Goal: Find specific page/section: Find specific page/section

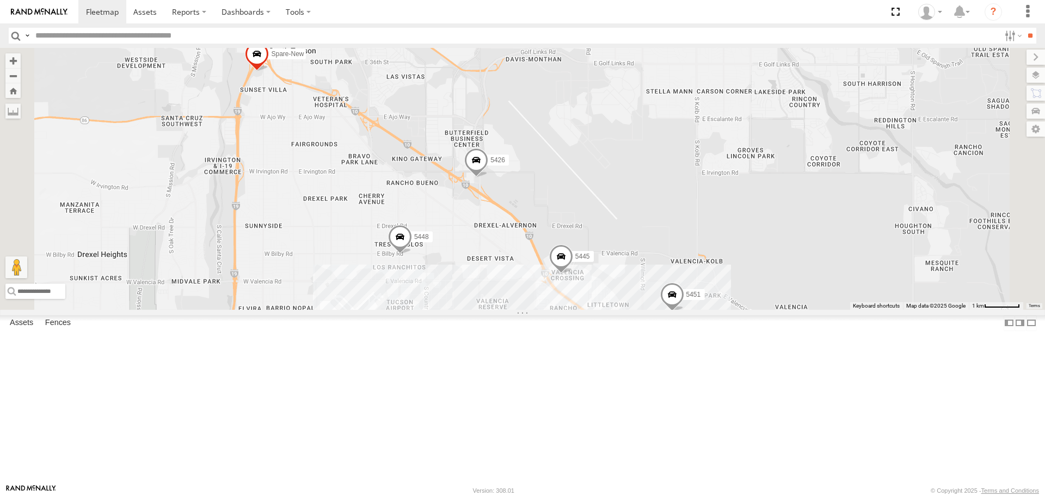
click at [271, 35] on input "text" at bounding box center [515, 36] width 969 height 16
type input "****"
click at [1024, 28] on input "**" at bounding box center [1030, 36] width 13 height 16
click at [0, 0] on div "All Assets" at bounding box center [0, 0] width 0 height 0
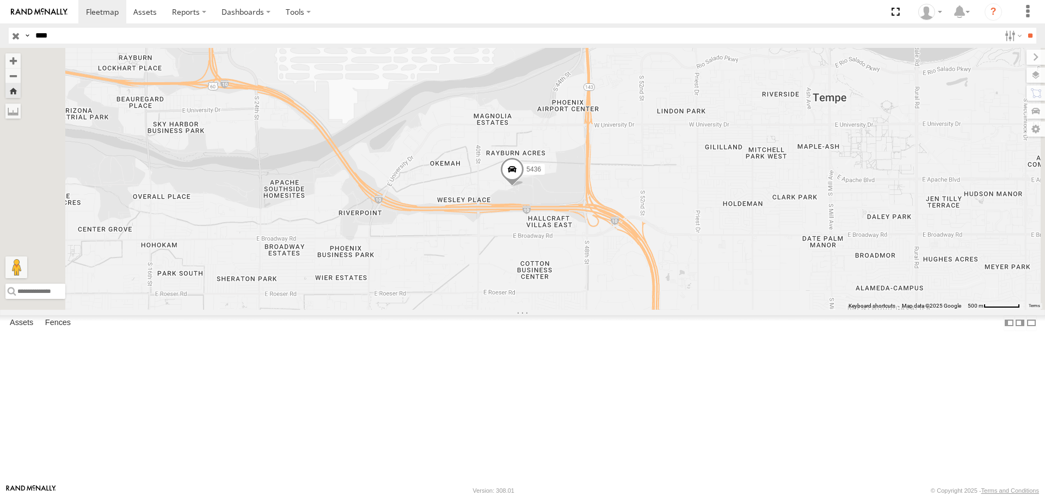
click at [11, 40] on input "button" at bounding box center [16, 36] width 14 height 16
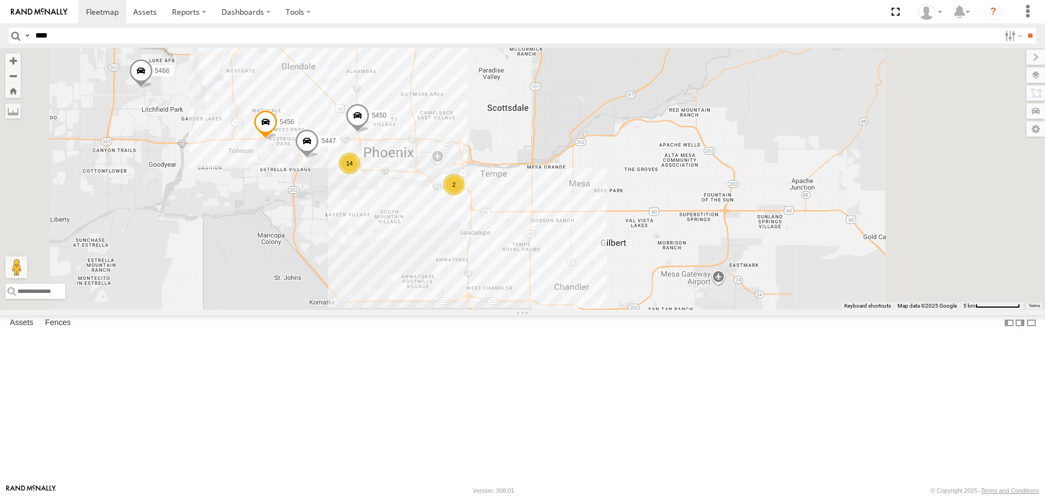
drag, startPoint x: 631, startPoint y: 307, endPoint x: 604, endPoint y: 243, distance: 69.6
click at [605, 247] on div "5456 5447 2 14 5466 5450" at bounding box center [522, 178] width 1045 height 261
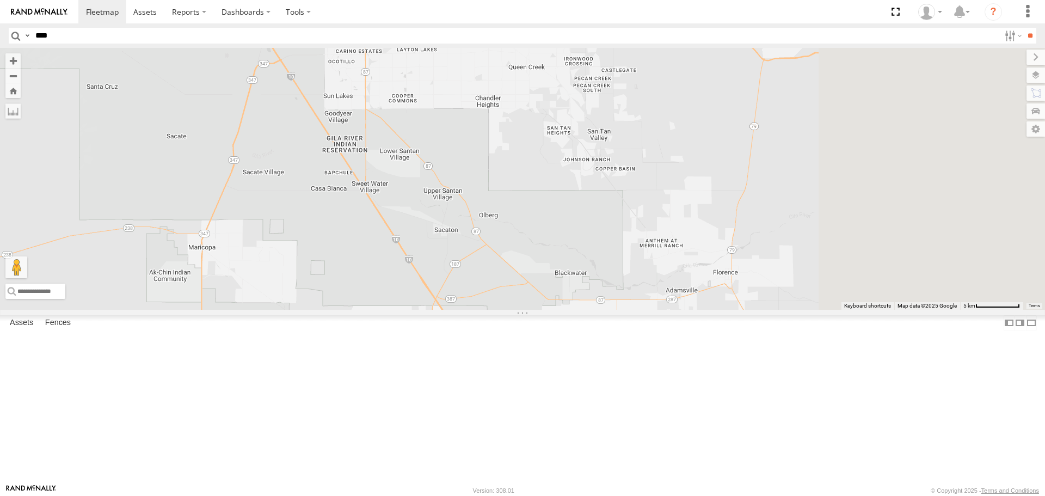
drag, startPoint x: 606, startPoint y: 268, endPoint x: 546, endPoint y: 203, distance: 88.2
click at [546, 203] on div "5456 5447 2 14 5466 5450" at bounding box center [522, 178] width 1045 height 261
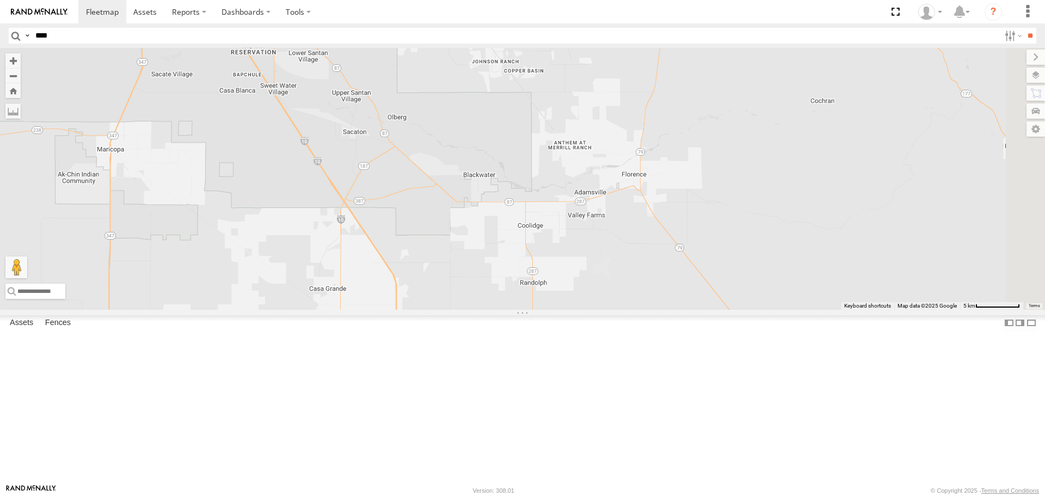
drag, startPoint x: 627, startPoint y: 352, endPoint x: 637, endPoint y: 234, distance: 118.6
click at [637, 234] on div "5456 5447 2 14 5466 5450" at bounding box center [522, 178] width 1045 height 261
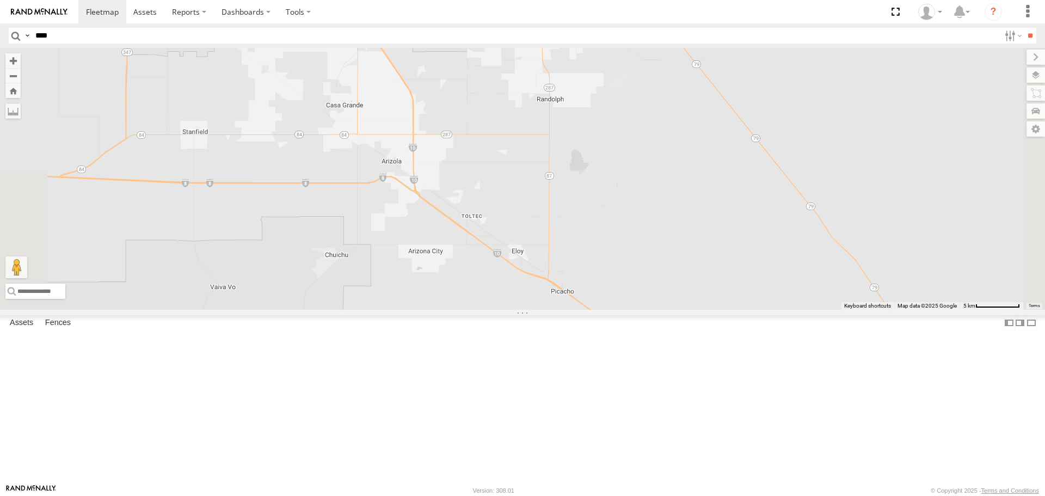
drag, startPoint x: 671, startPoint y: 323, endPoint x: 607, endPoint y: 174, distance: 161.9
click at [607, 175] on div "5456 5447 2 14 5466 5450" at bounding box center [522, 178] width 1045 height 261
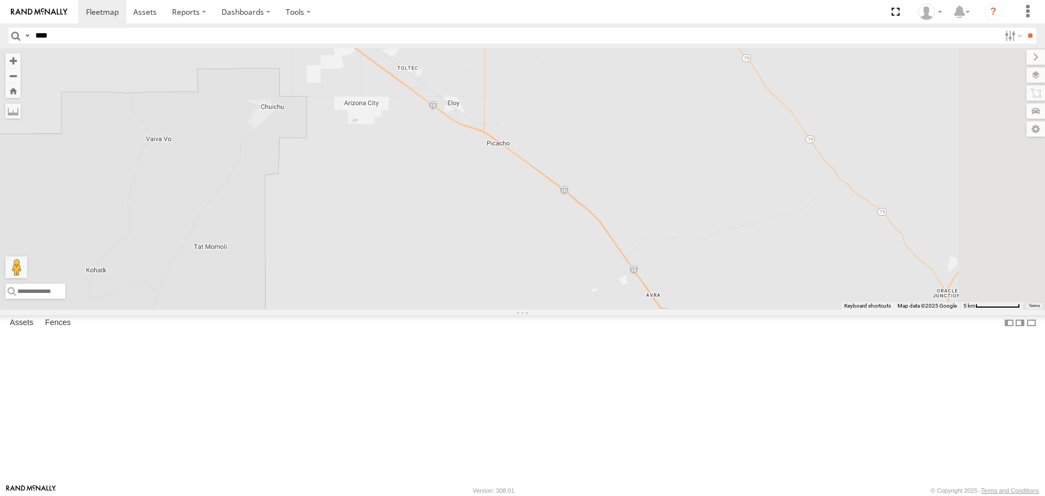
drag, startPoint x: 702, startPoint y: 307, endPoint x: 655, endPoint y: 223, distance: 96.5
click at [655, 223] on div "5456 5447 2 14 5466 5450" at bounding box center [522, 178] width 1045 height 261
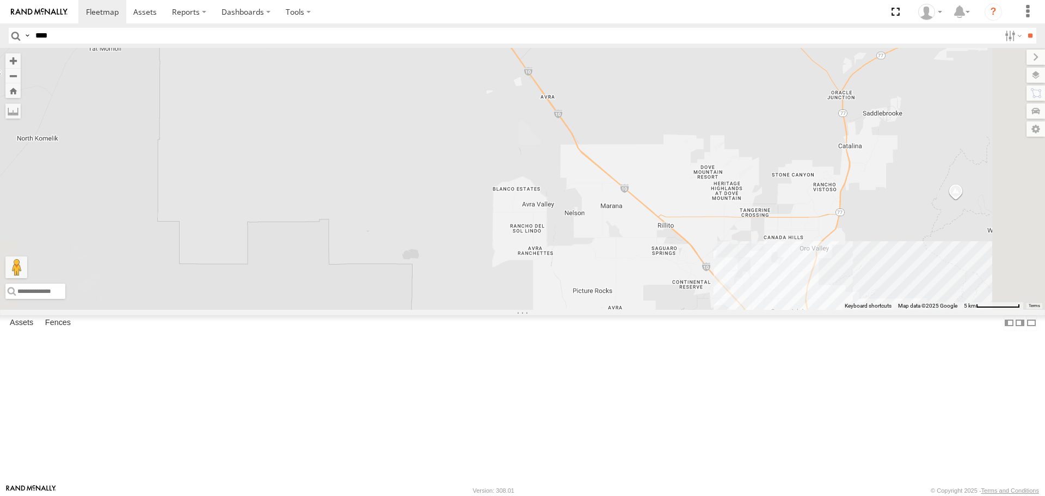
drag, startPoint x: 758, startPoint y: 352, endPoint x: 672, endPoint y: 196, distance: 178.3
click at [673, 197] on div "5456 5447 2 14 5466 5450" at bounding box center [522, 178] width 1045 height 261
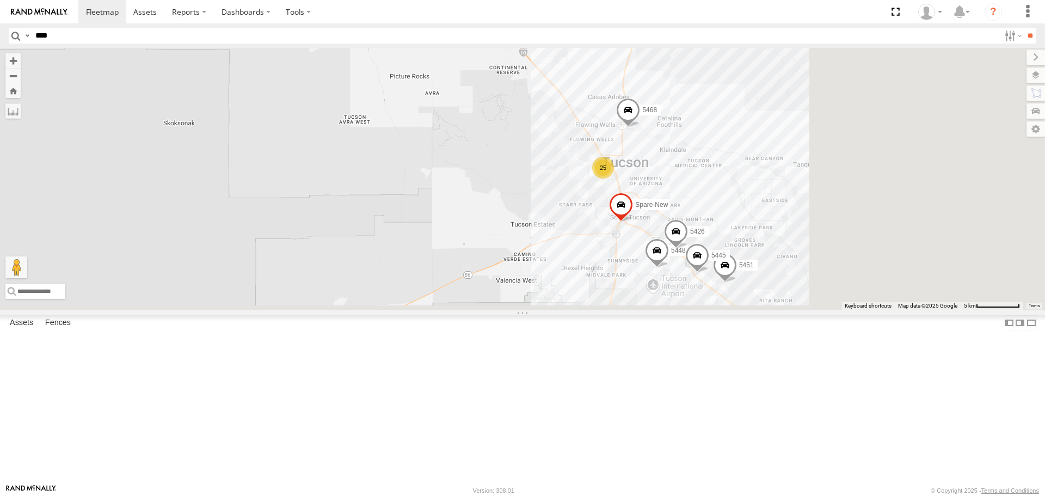
drag, startPoint x: 697, startPoint y: 203, endPoint x: 685, endPoint y: 194, distance: 14.8
click at [686, 194] on div "5456 5447 2 14 5466 5450 25 5448 5451 5468 5445 5426 Spare-New" at bounding box center [522, 178] width 1045 height 261
